Goal: Task Accomplishment & Management: Complete application form

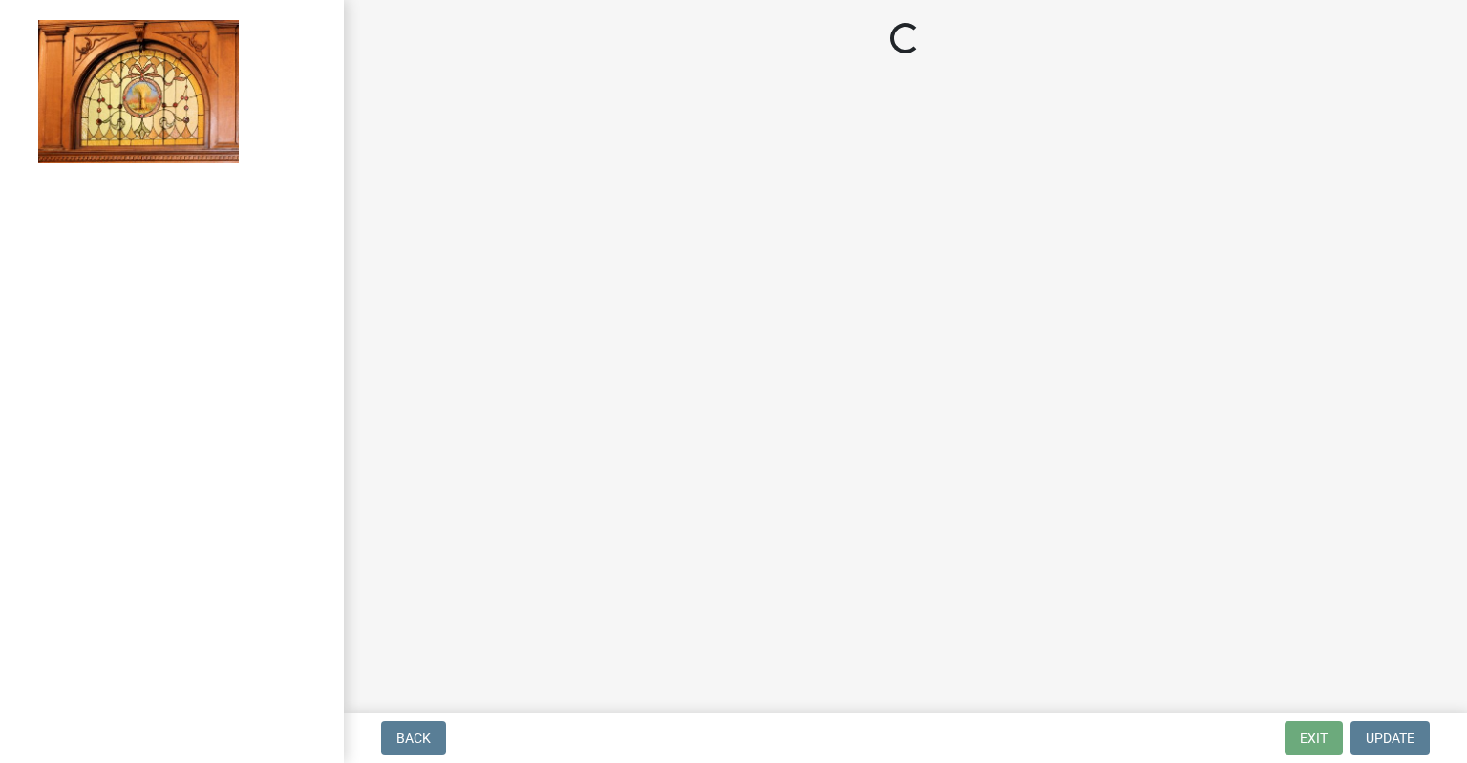
click at [949, 306] on main "Loading..." at bounding box center [905, 353] width 1123 height 706
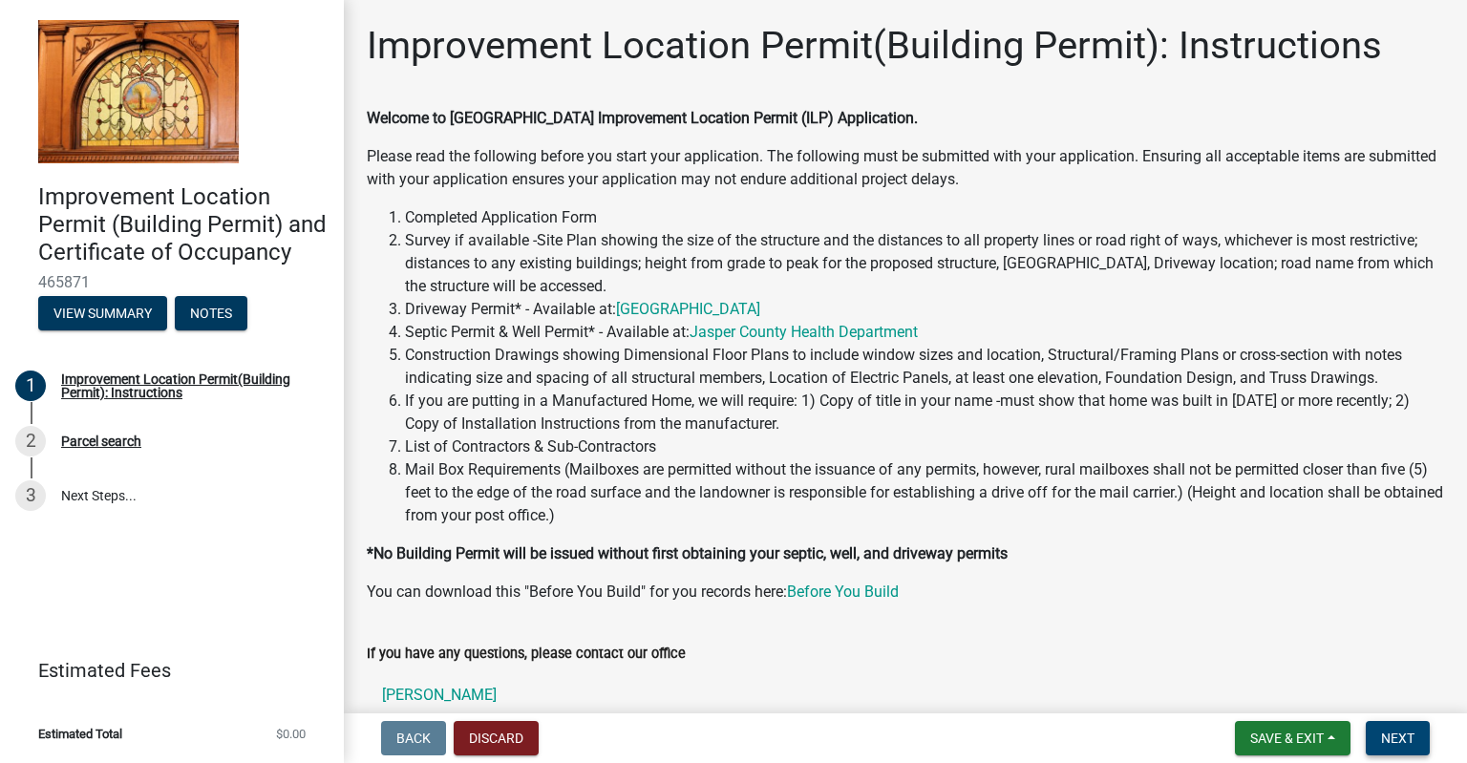
click at [1389, 752] on button "Next" at bounding box center [1398, 738] width 64 height 34
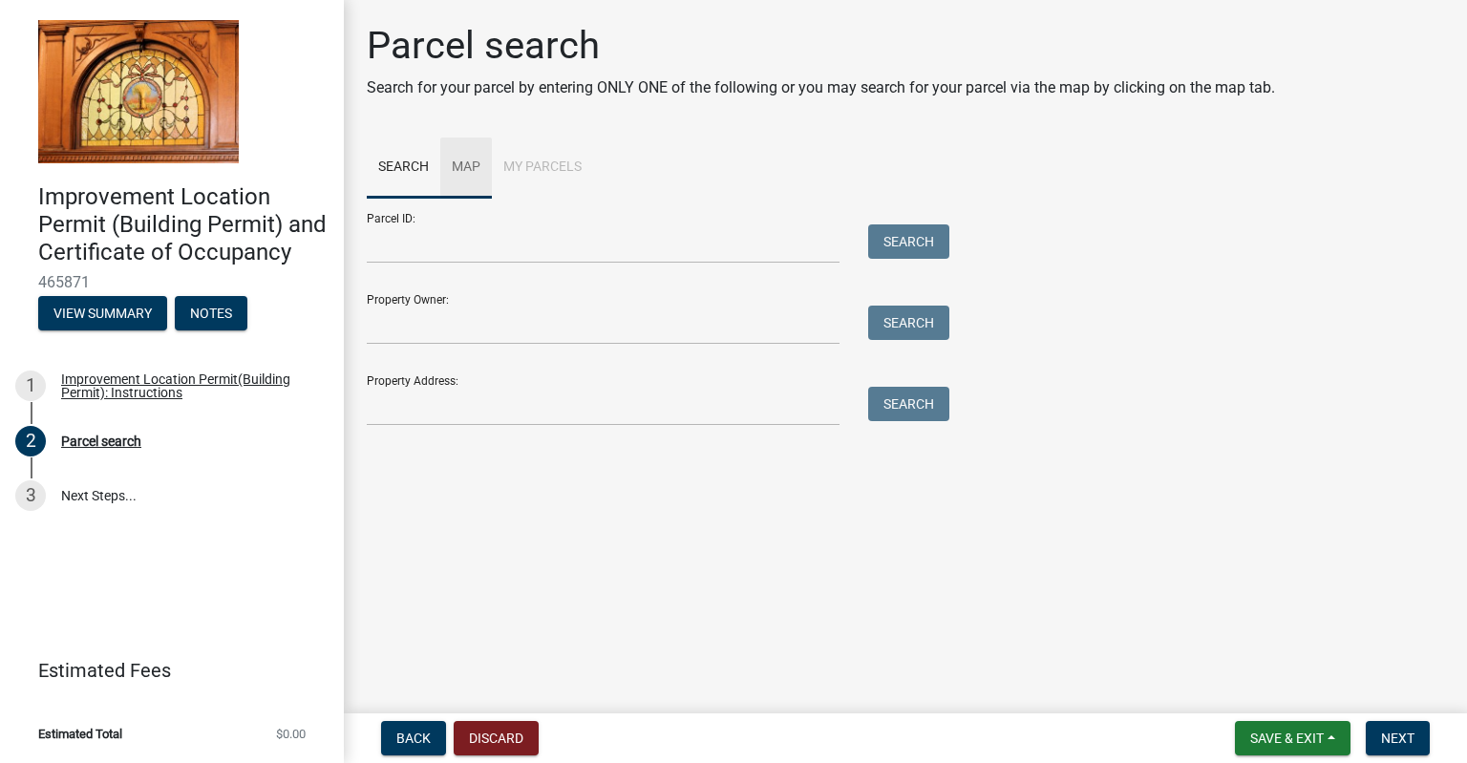
click at [479, 165] on link "Map" at bounding box center [466, 168] width 52 height 61
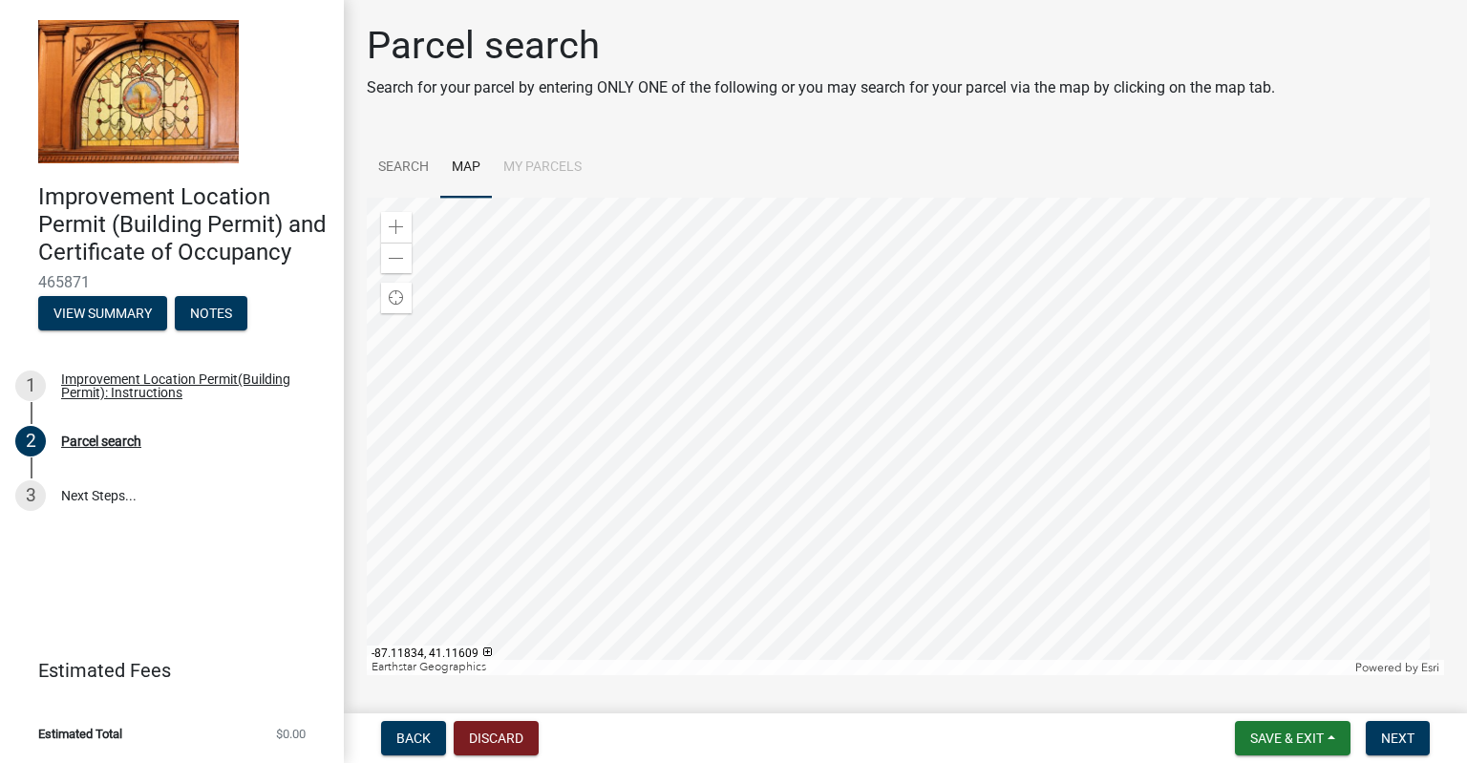
click at [891, 360] on div at bounding box center [905, 436] width 1077 height 477
click at [899, 385] on div at bounding box center [905, 436] width 1077 height 477
click at [392, 220] on span at bounding box center [396, 227] width 15 height 15
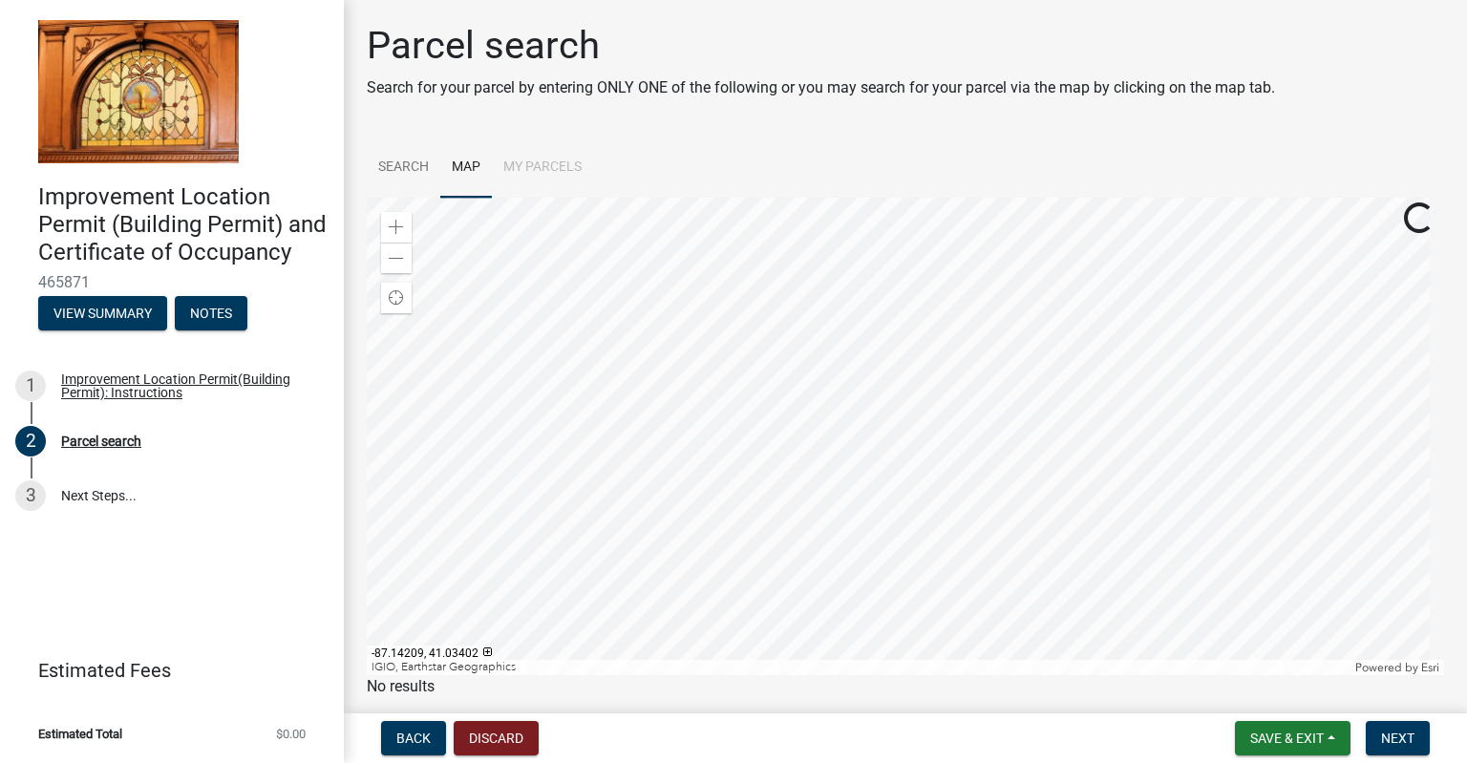
click at [774, 593] on div at bounding box center [905, 436] width 1077 height 477
click at [841, 487] on div at bounding box center [905, 436] width 1077 height 477
click at [993, 478] on div at bounding box center [905, 436] width 1077 height 477
click at [987, 386] on div at bounding box center [905, 436] width 1077 height 477
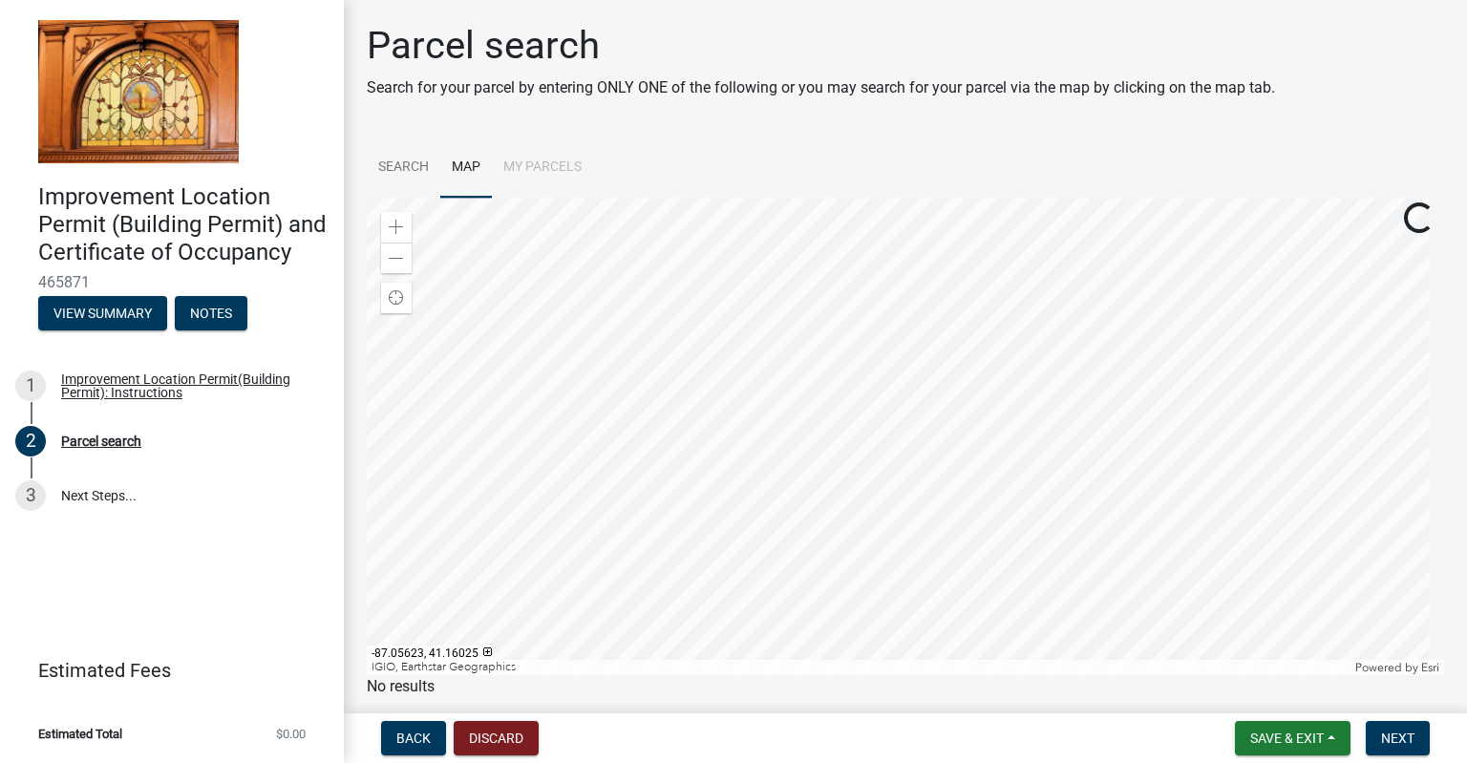
click at [987, 386] on div at bounding box center [905, 436] width 1077 height 477
click at [987, 392] on div at bounding box center [905, 436] width 1077 height 477
